Goal: Check status: Check status

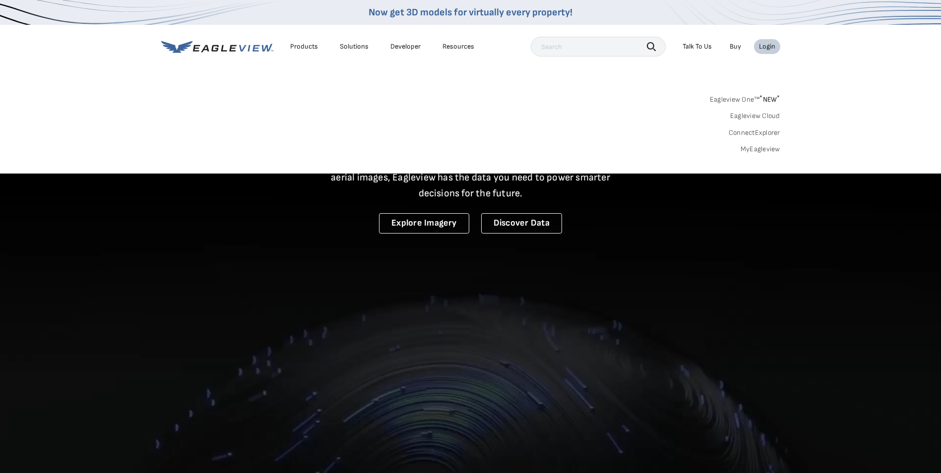
click at [760, 149] on link "MyEagleview" at bounding box center [760, 149] width 40 height 9
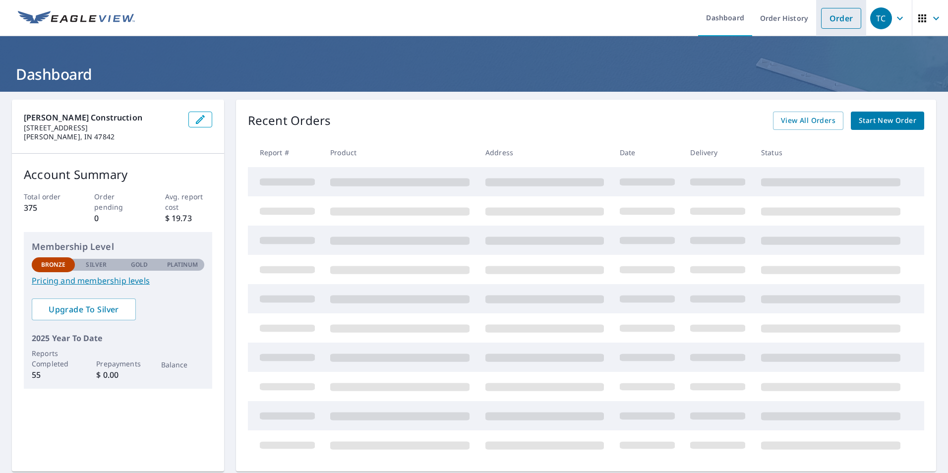
click at [847, 18] on link "Order" at bounding box center [841, 18] width 40 height 21
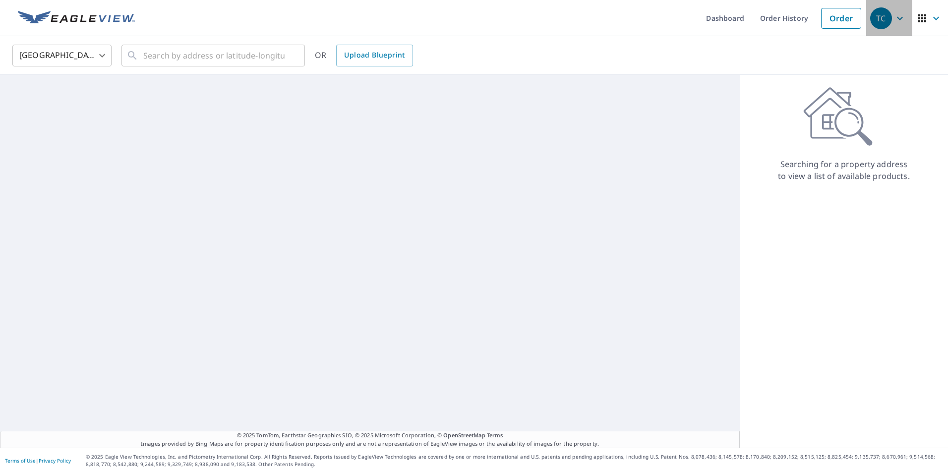
click at [880, 17] on div "TC" at bounding box center [881, 18] width 22 height 22
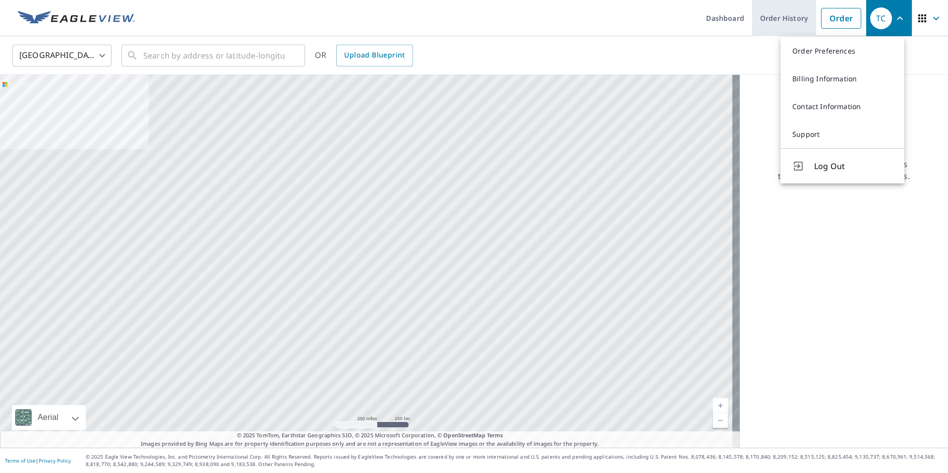
click at [791, 17] on link "Order History" at bounding box center [784, 18] width 64 height 36
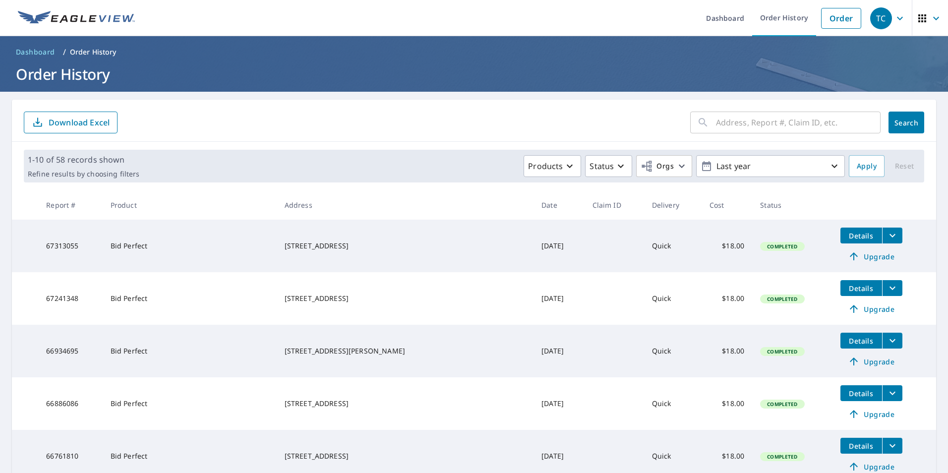
click at [803, 125] on input "text" at bounding box center [798, 123] width 165 height 28
type input "[STREET_ADDRESS]"
click at [897, 122] on span "Search" at bounding box center [907, 122] width 20 height 9
